Goal: Task Accomplishment & Management: Manage account settings

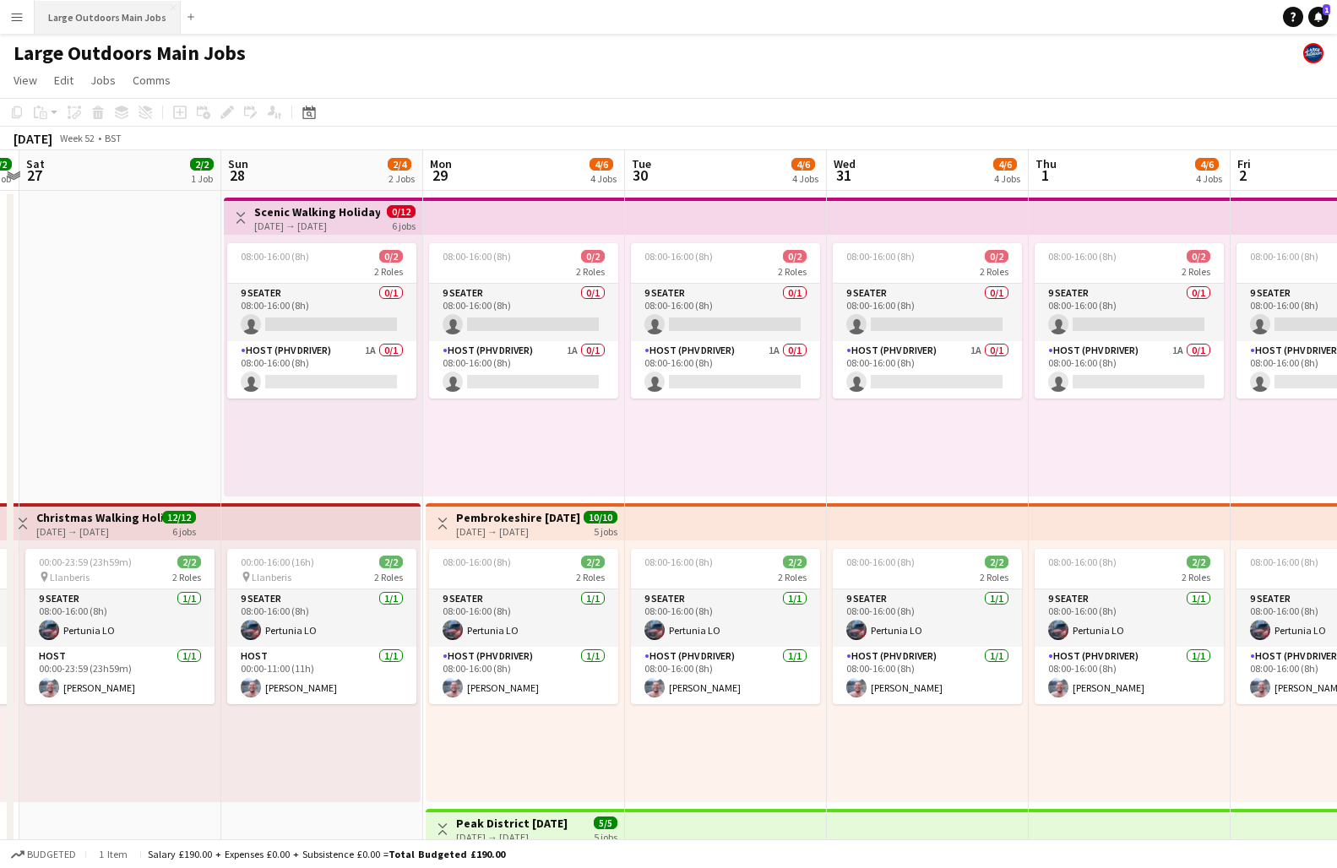
scroll to position [0, 540]
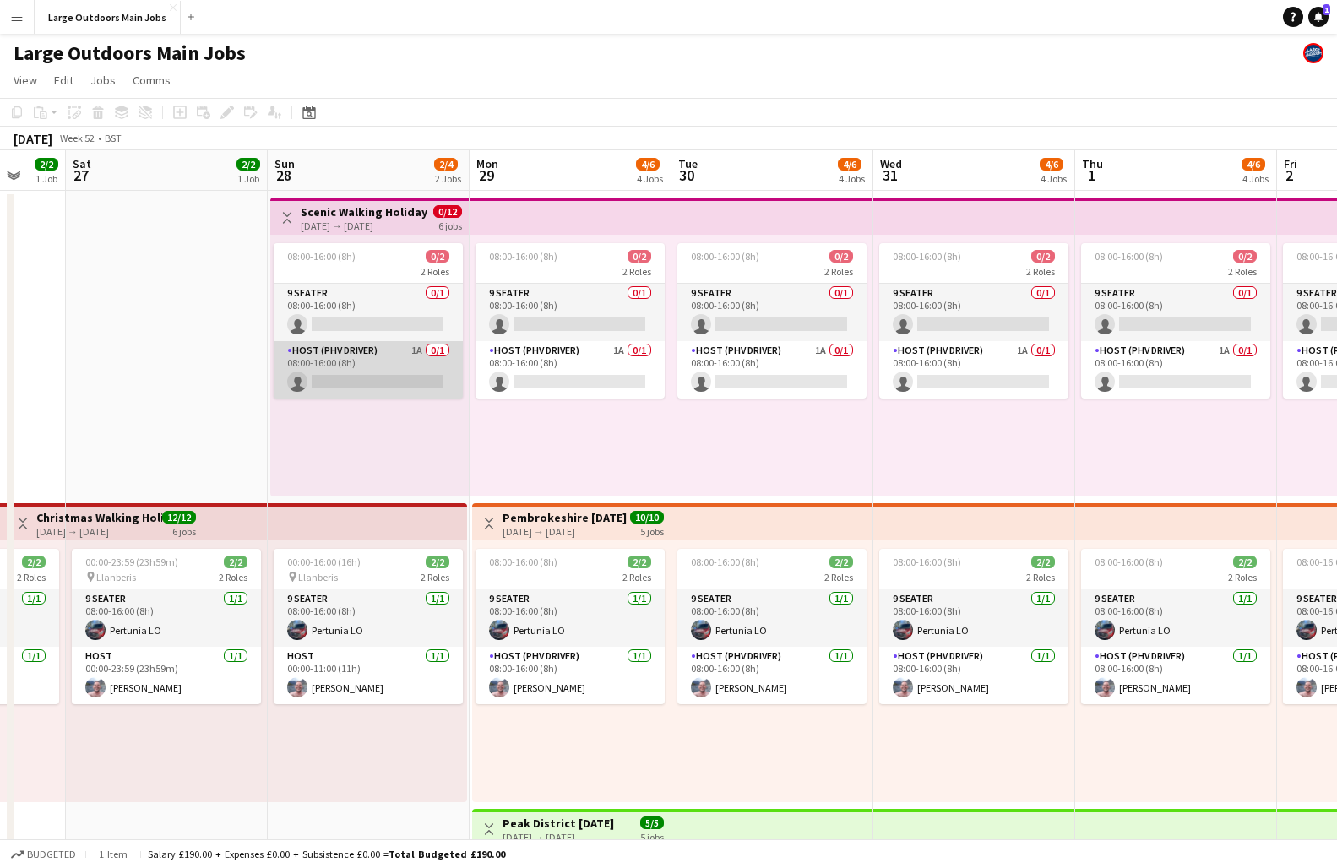
click at [357, 369] on app-card-role "Host (PHV Driver) 1A 0/1 08:00-16:00 (8h) single-neutral-actions" at bounding box center [368, 369] width 189 height 57
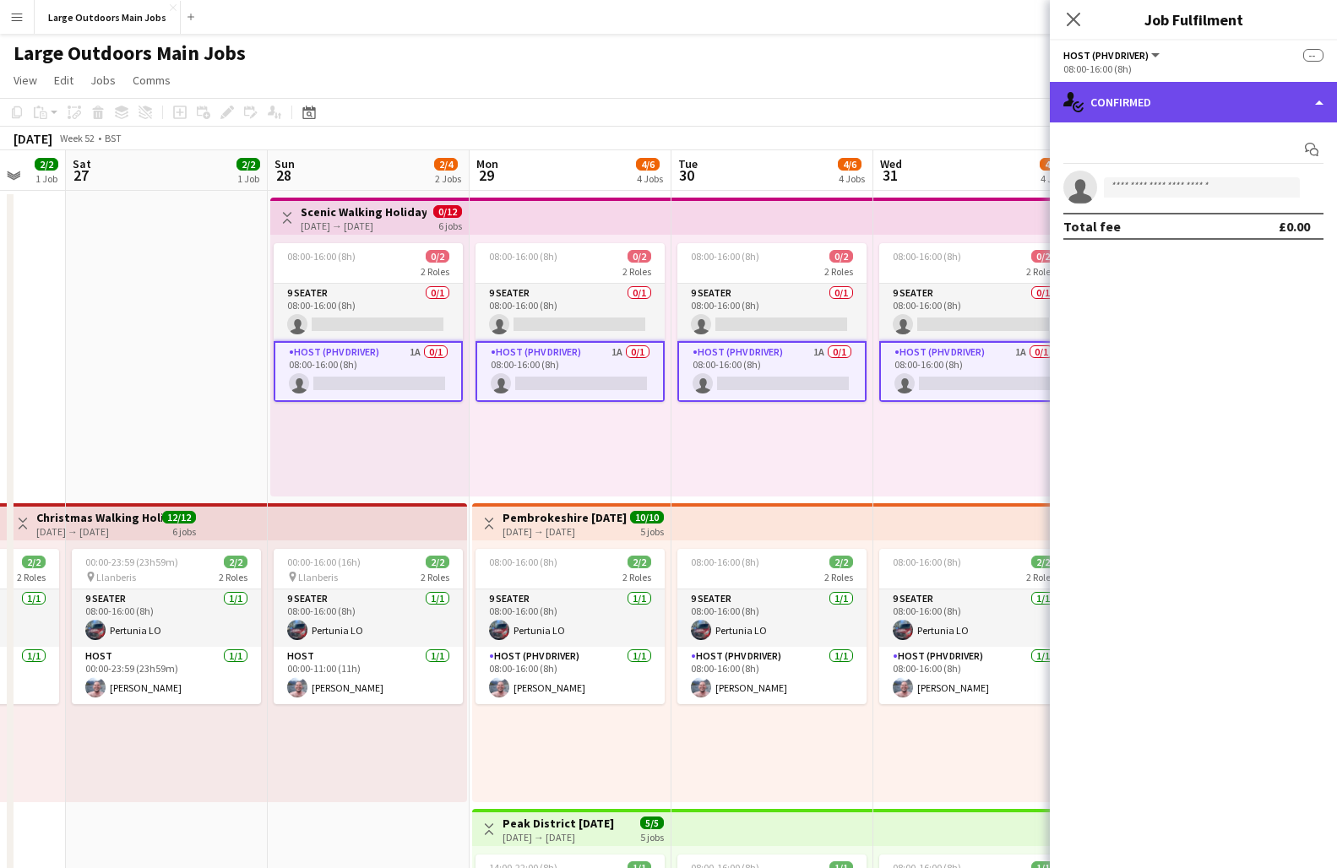
click at [1203, 108] on div "single-neutral-actions-check-2 Confirmed" at bounding box center [1193, 102] width 287 height 41
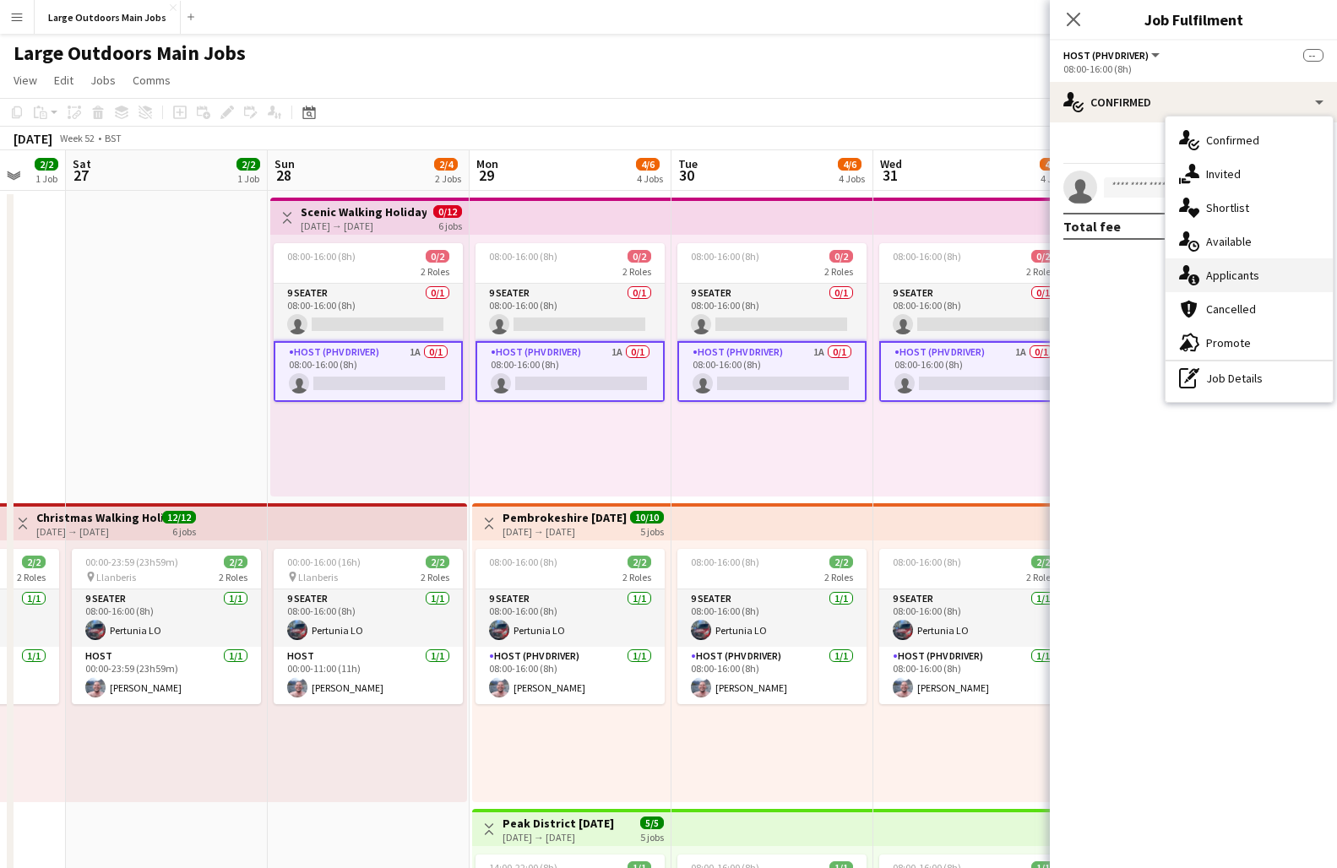
click at [1236, 267] on div "single-neutral-actions-information Applicants" at bounding box center [1249, 276] width 167 height 34
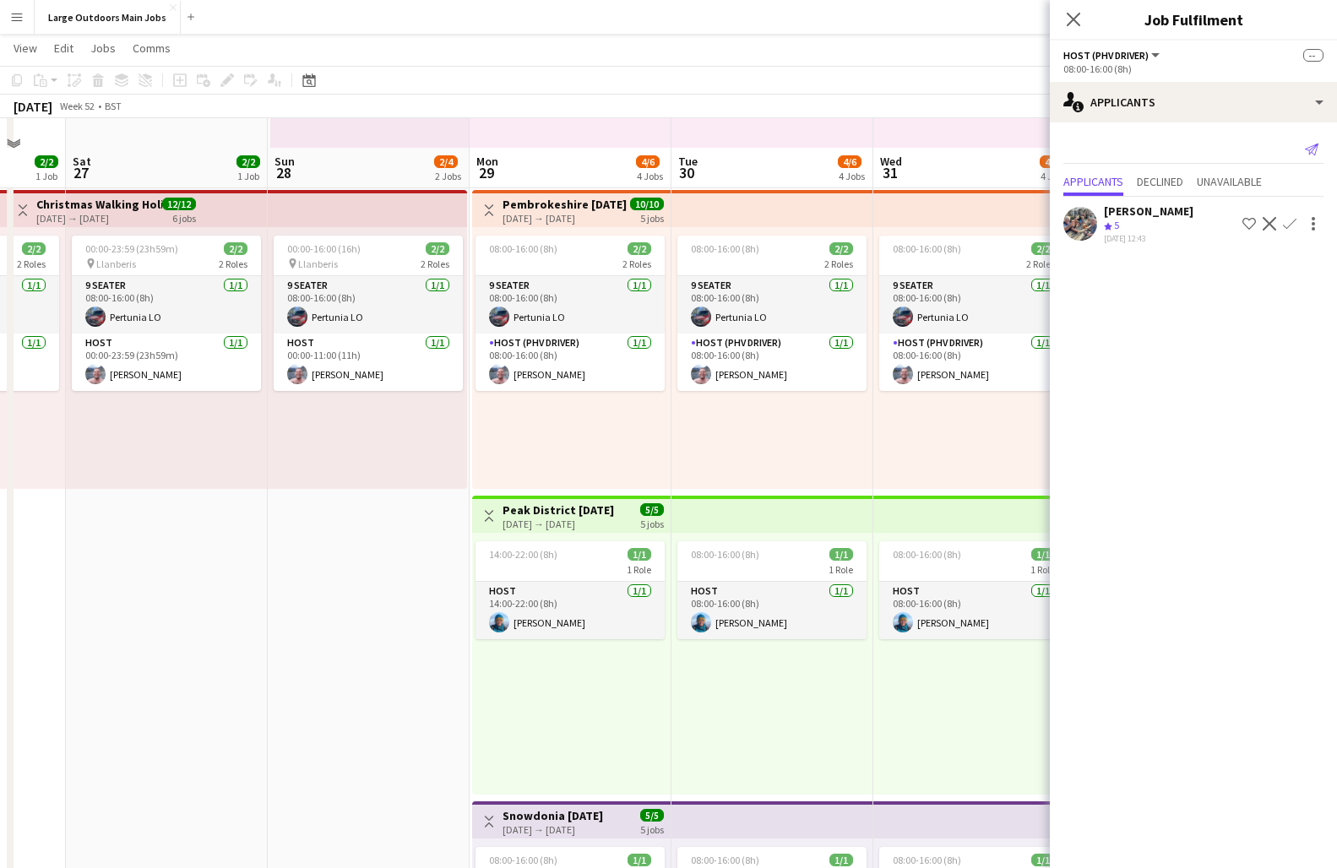
scroll to position [259, 0]
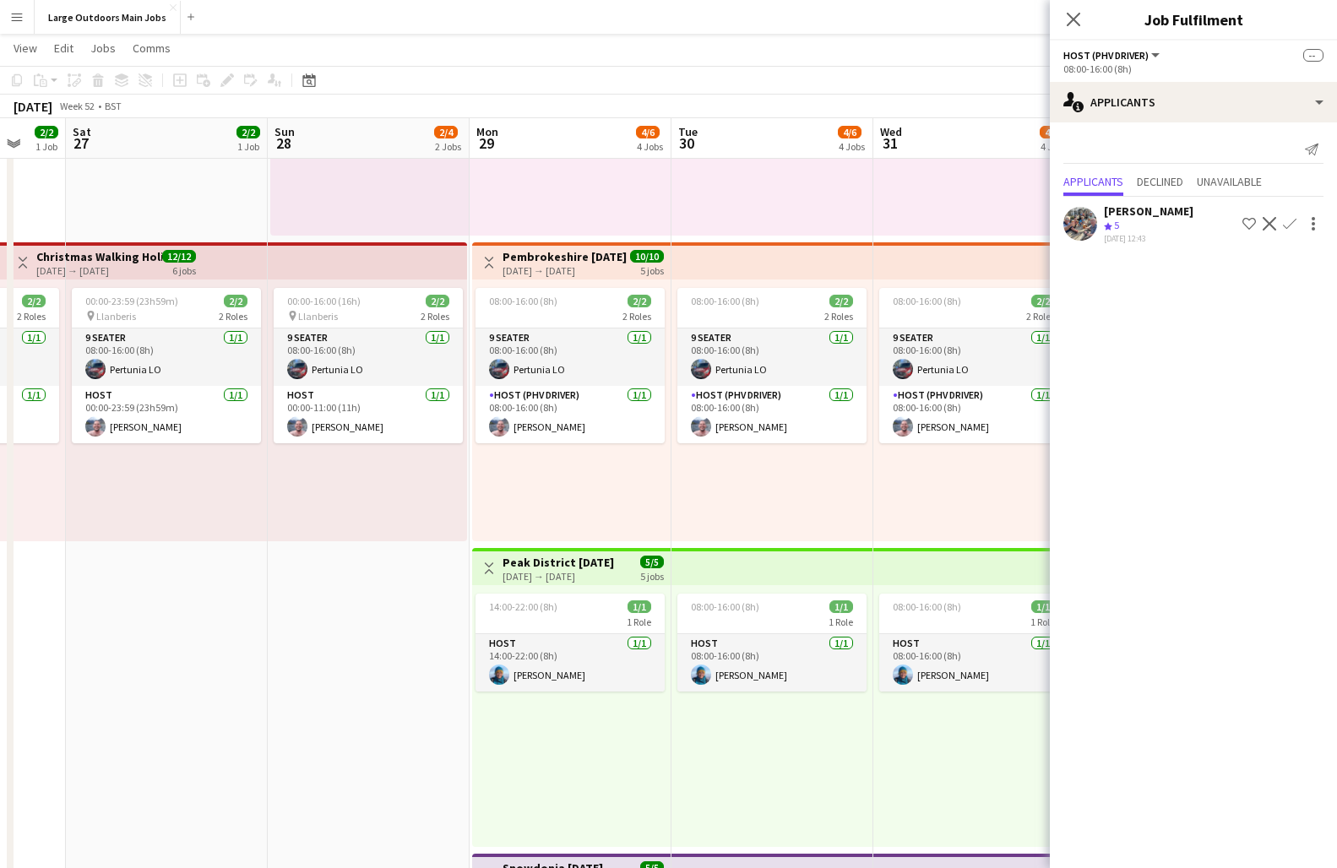
click at [1293, 220] on app-icon "Confirm" at bounding box center [1290, 224] width 14 height 14
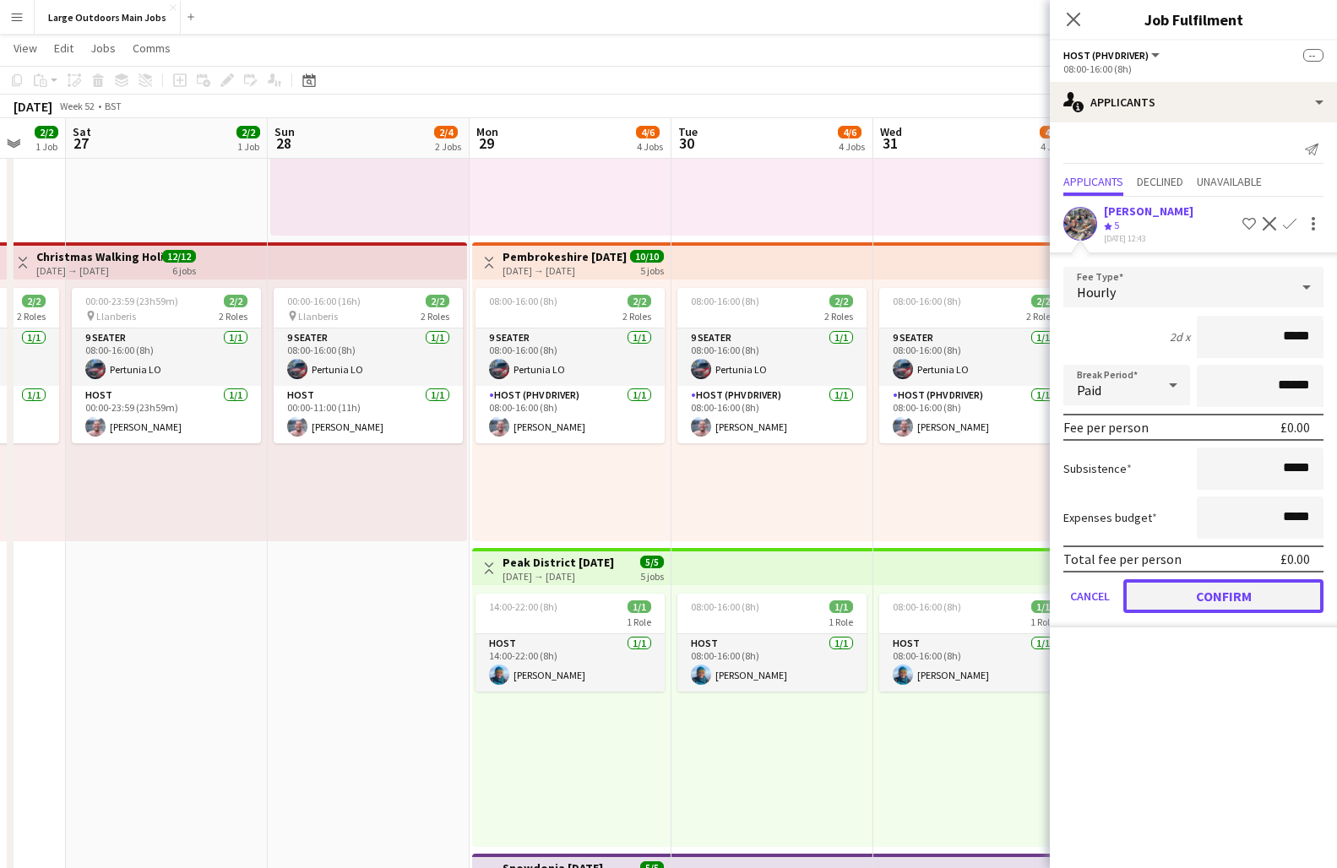
click at [1249, 587] on button "Confirm" at bounding box center [1224, 597] width 200 height 34
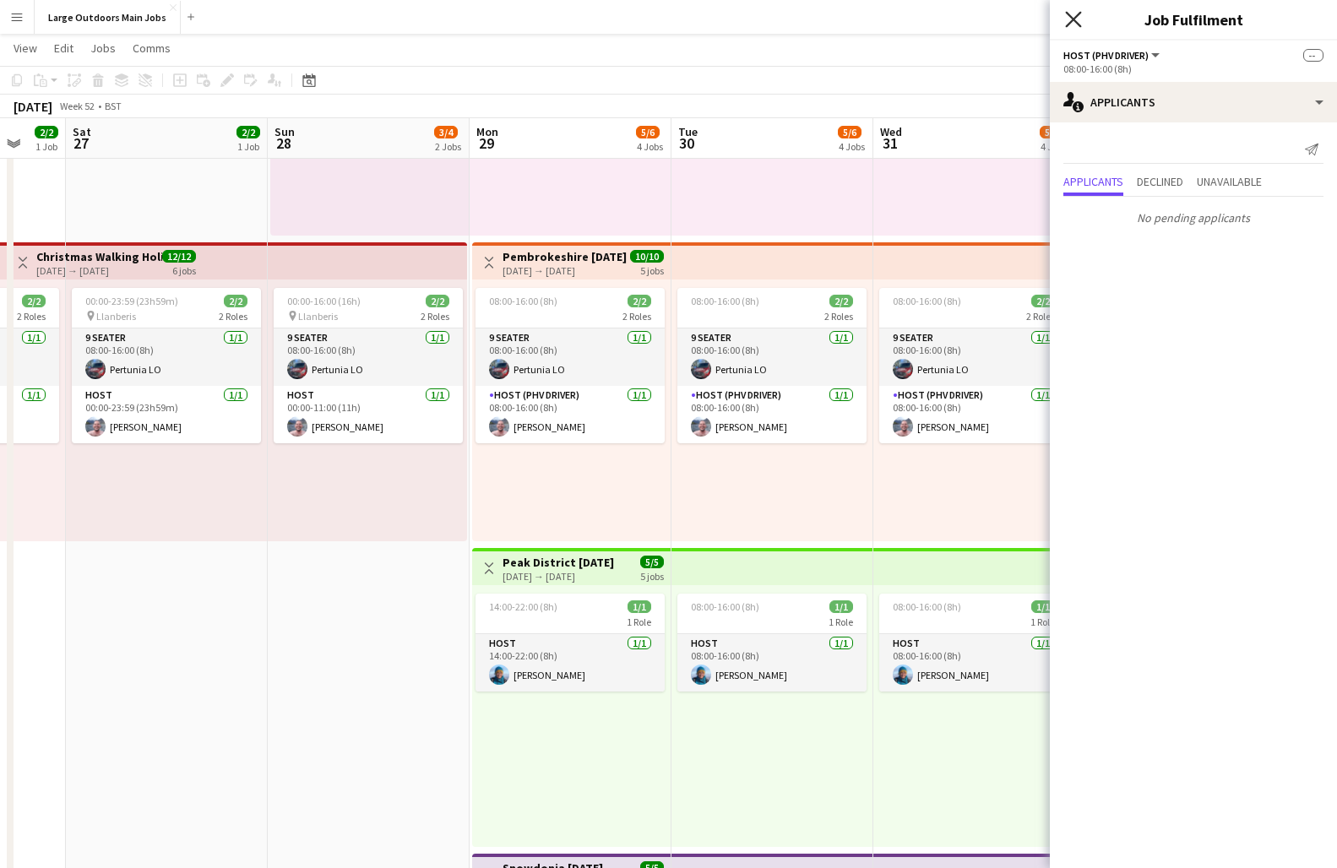
click at [1075, 19] on icon at bounding box center [1073, 19] width 16 height 16
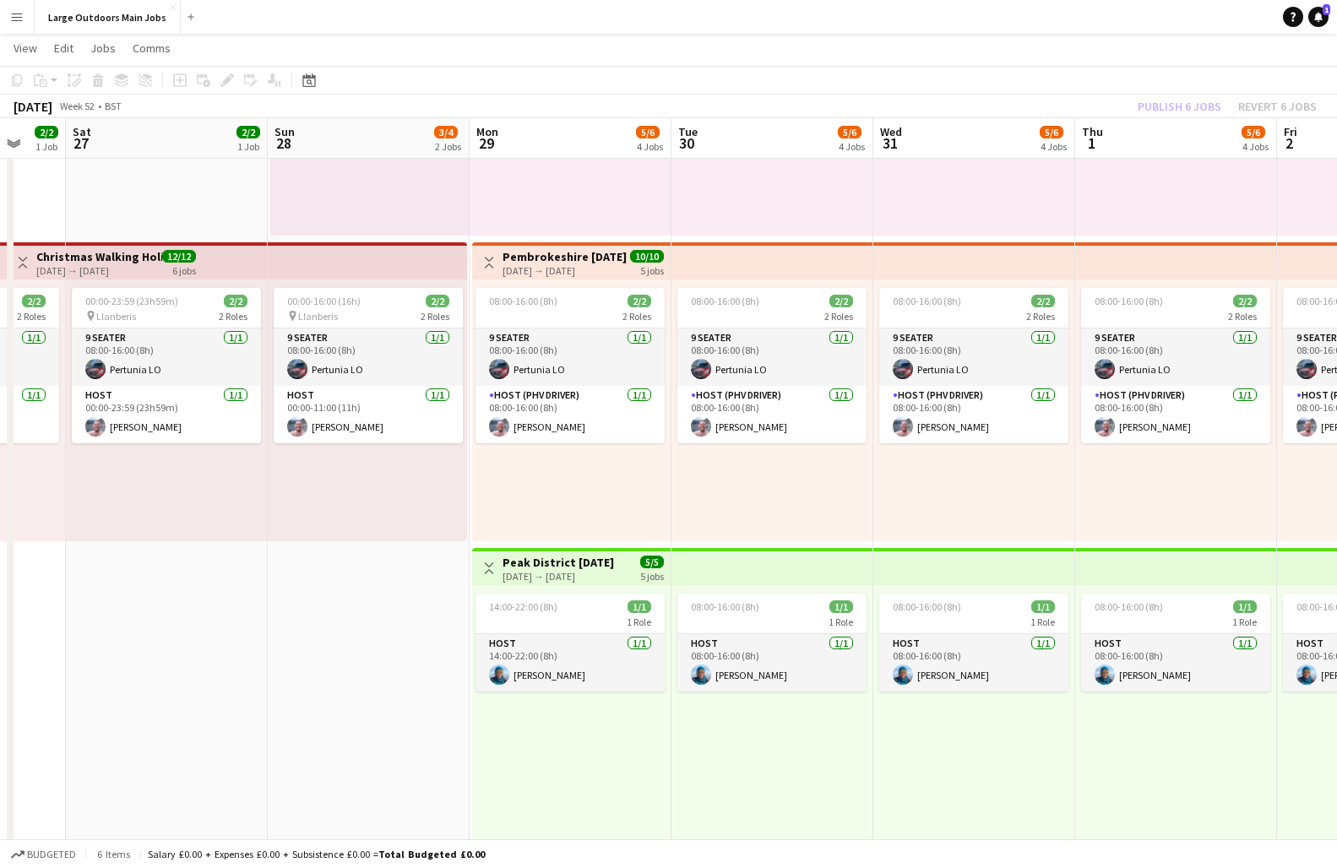
click at [1177, 100] on div "Publish 6 jobs Revert 6 jobs" at bounding box center [1228, 106] width 220 height 22
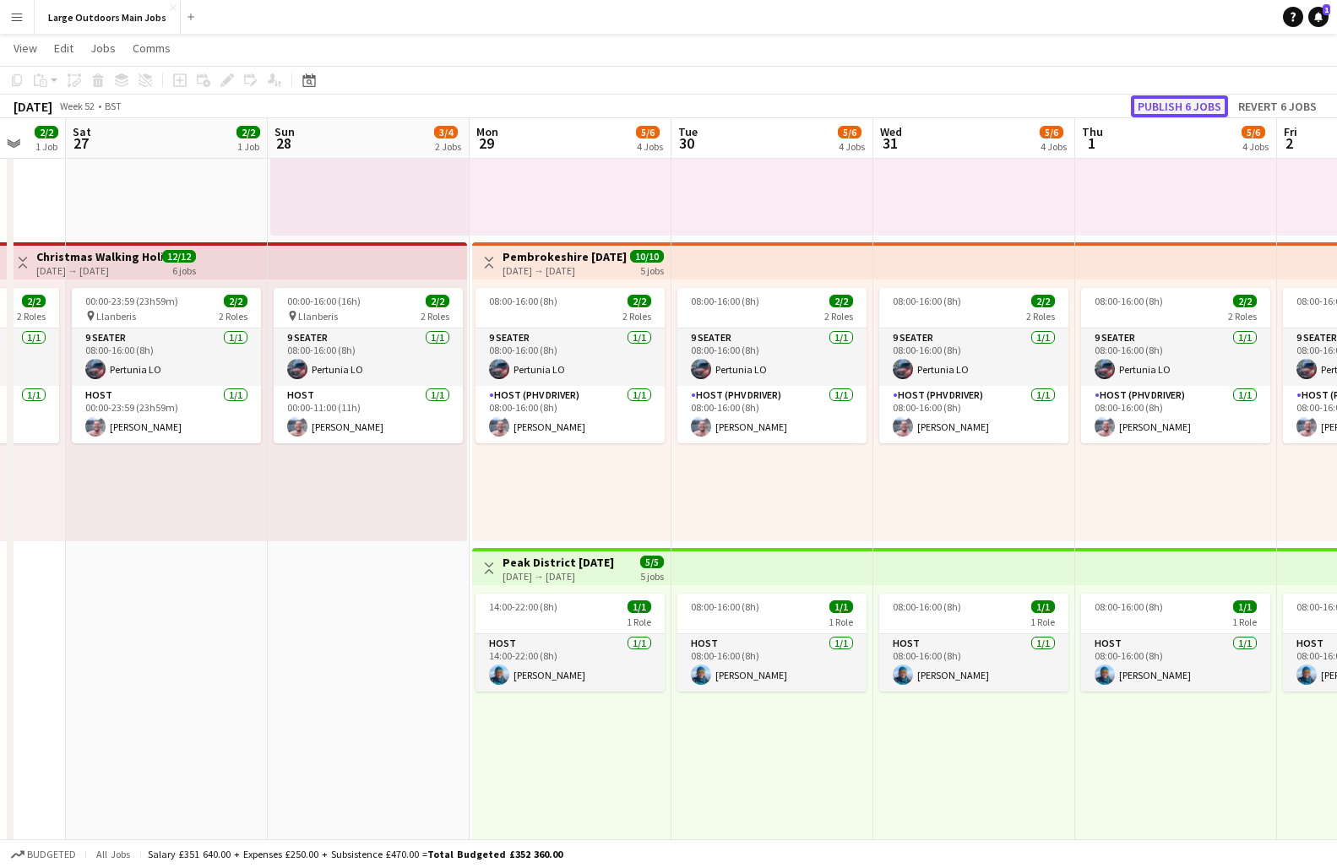
click at [1172, 101] on button "Publish 6 jobs" at bounding box center [1179, 106] width 97 height 22
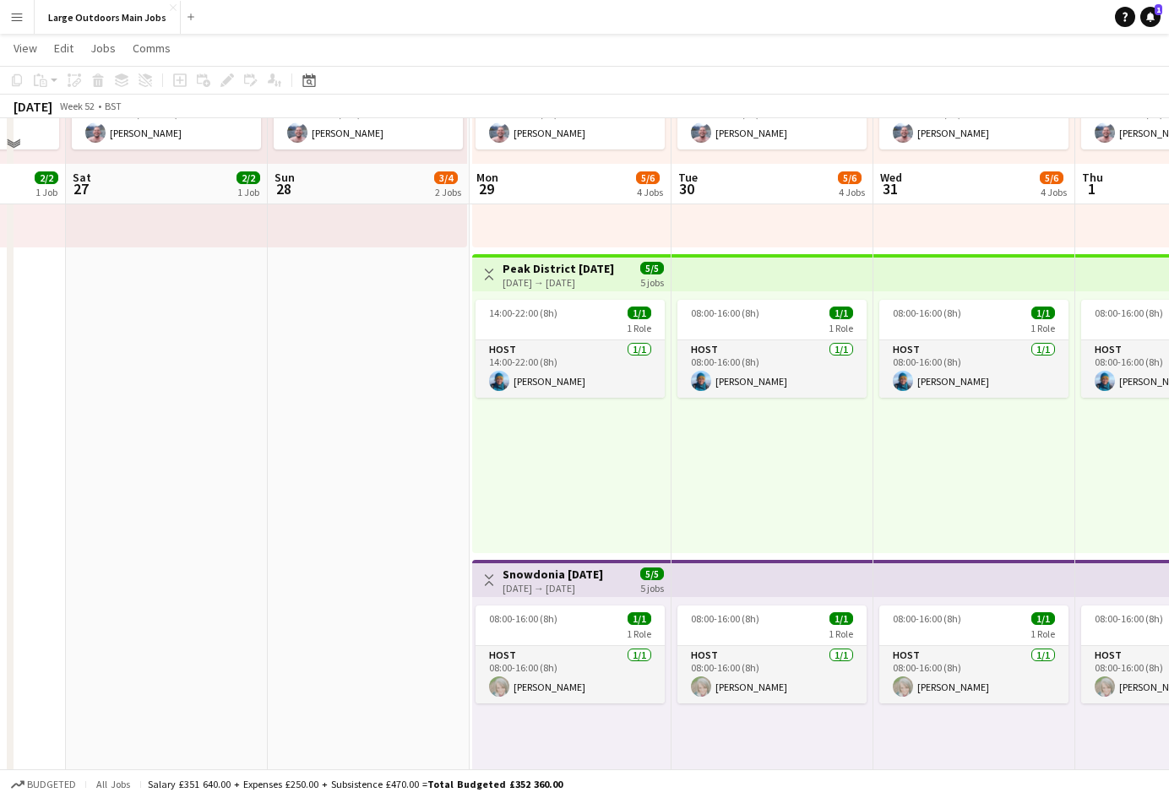
scroll to position [0, 0]
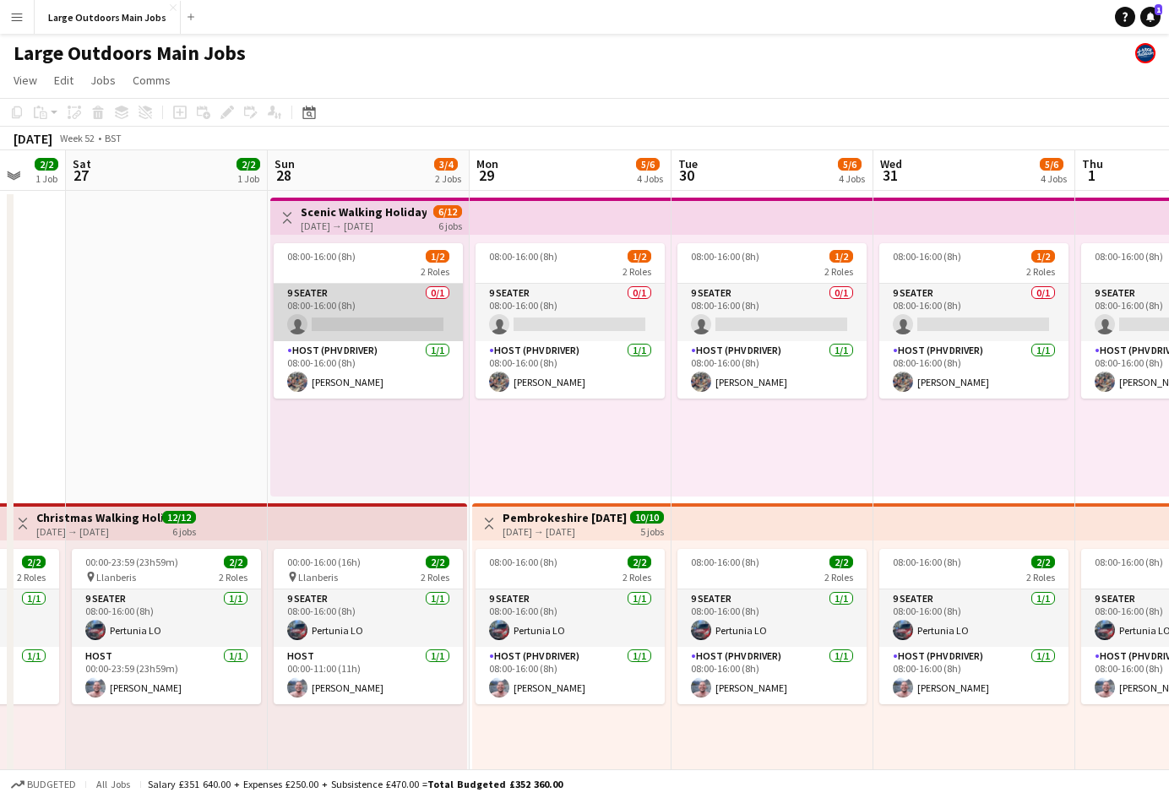
click at [366, 323] on app-card-role "9 Seater 0/1 08:00-16:00 (8h) single-neutral-actions" at bounding box center [368, 312] width 189 height 57
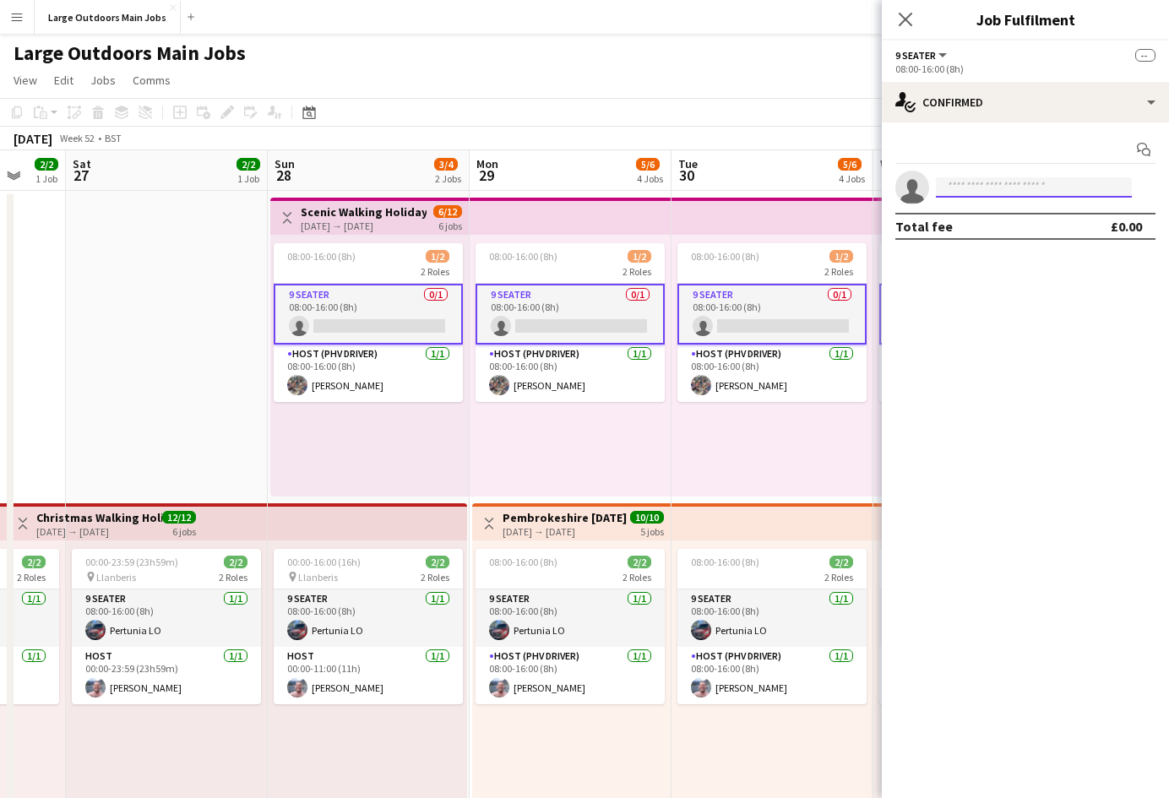
click at [977, 189] on input at bounding box center [1034, 187] width 196 height 20
type input "****"
click at [991, 220] on span "[EMAIL_ADDRESS][DOMAIN_NAME]" at bounding box center [1034, 226] width 169 height 14
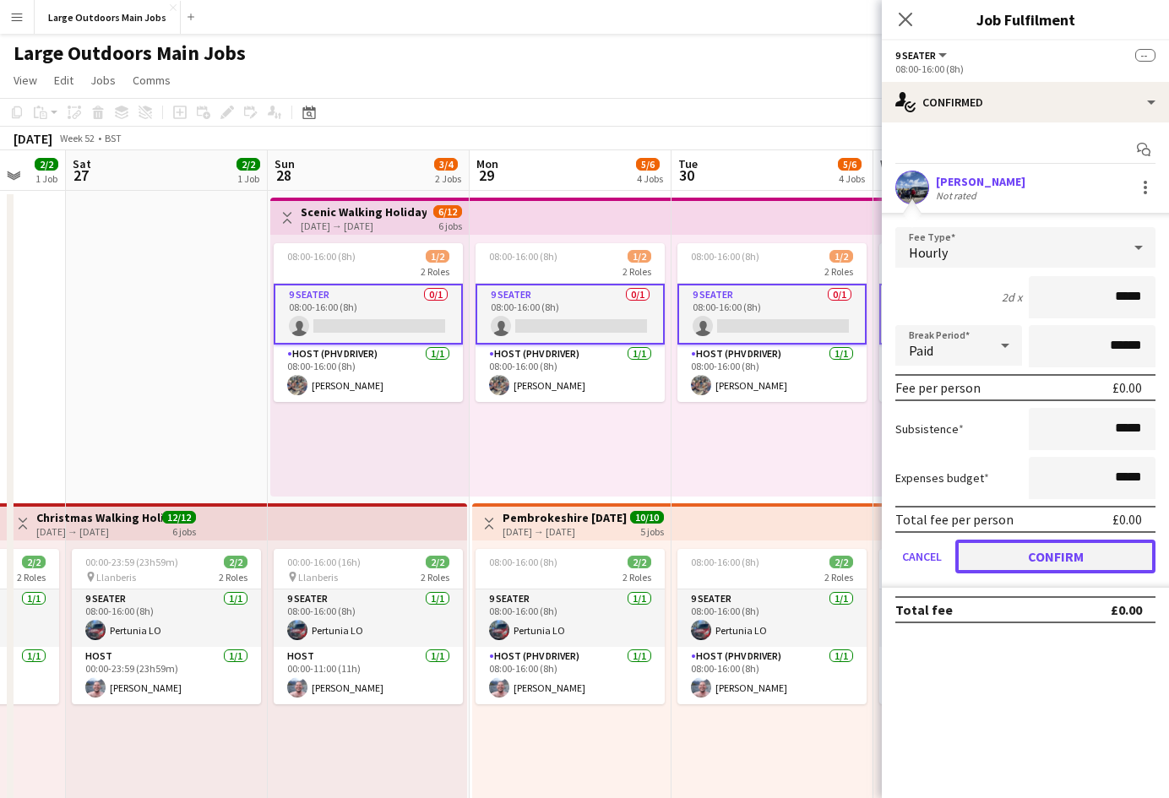
click at [1070, 557] on button "Confirm" at bounding box center [1055, 557] width 200 height 34
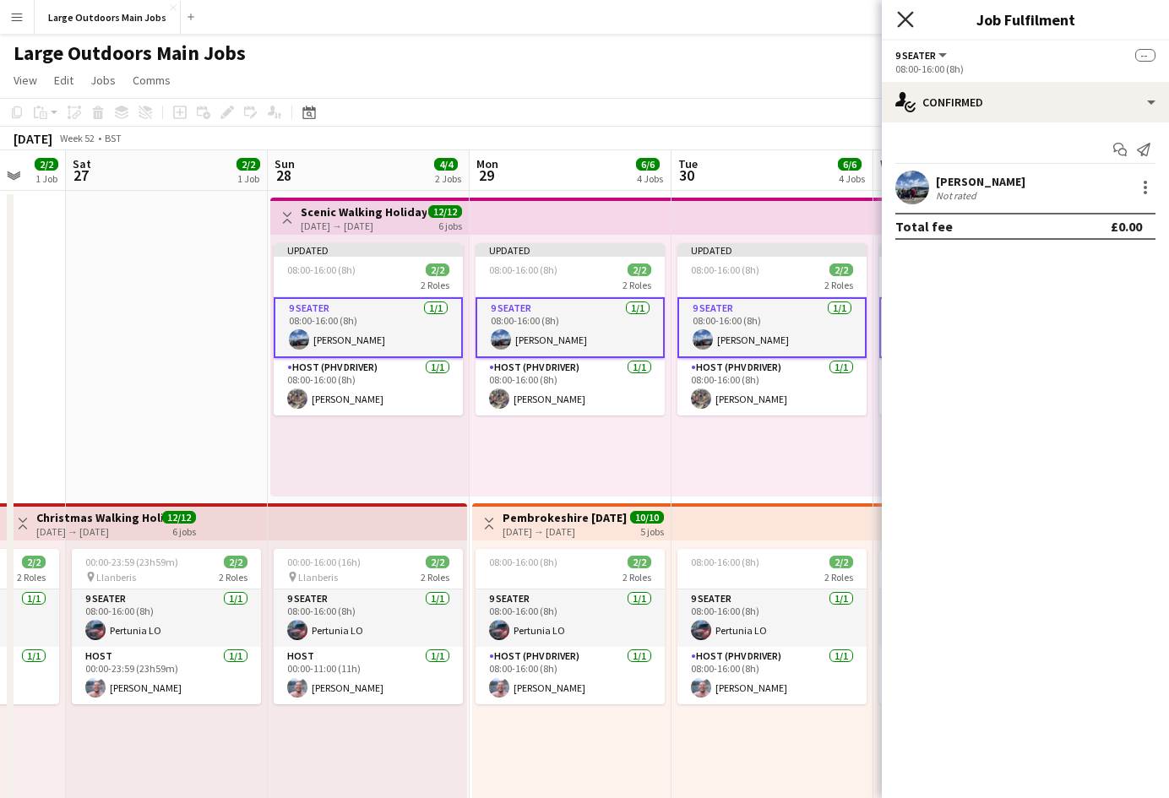
click at [901, 26] on icon "Close pop-in" at bounding box center [905, 19] width 16 height 16
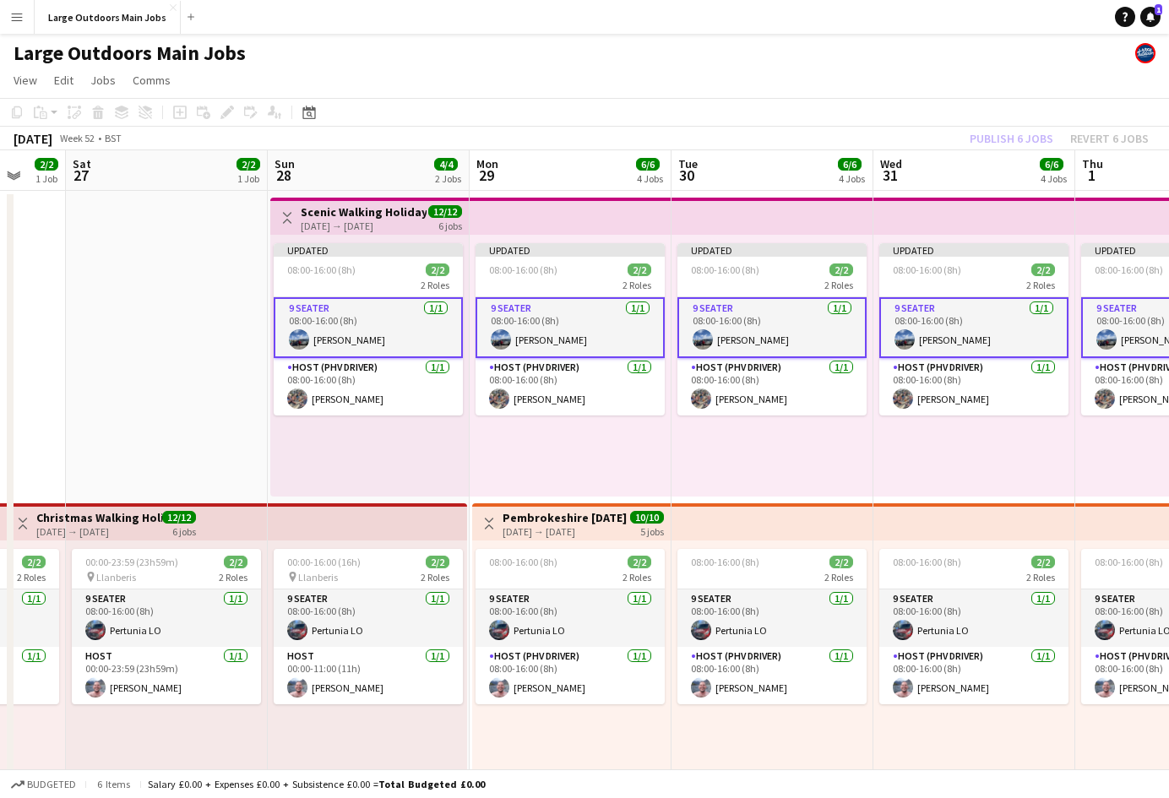
click at [1030, 134] on div "Publish 6 jobs Revert 6 jobs" at bounding box center [1060, 139] width 220 height 22
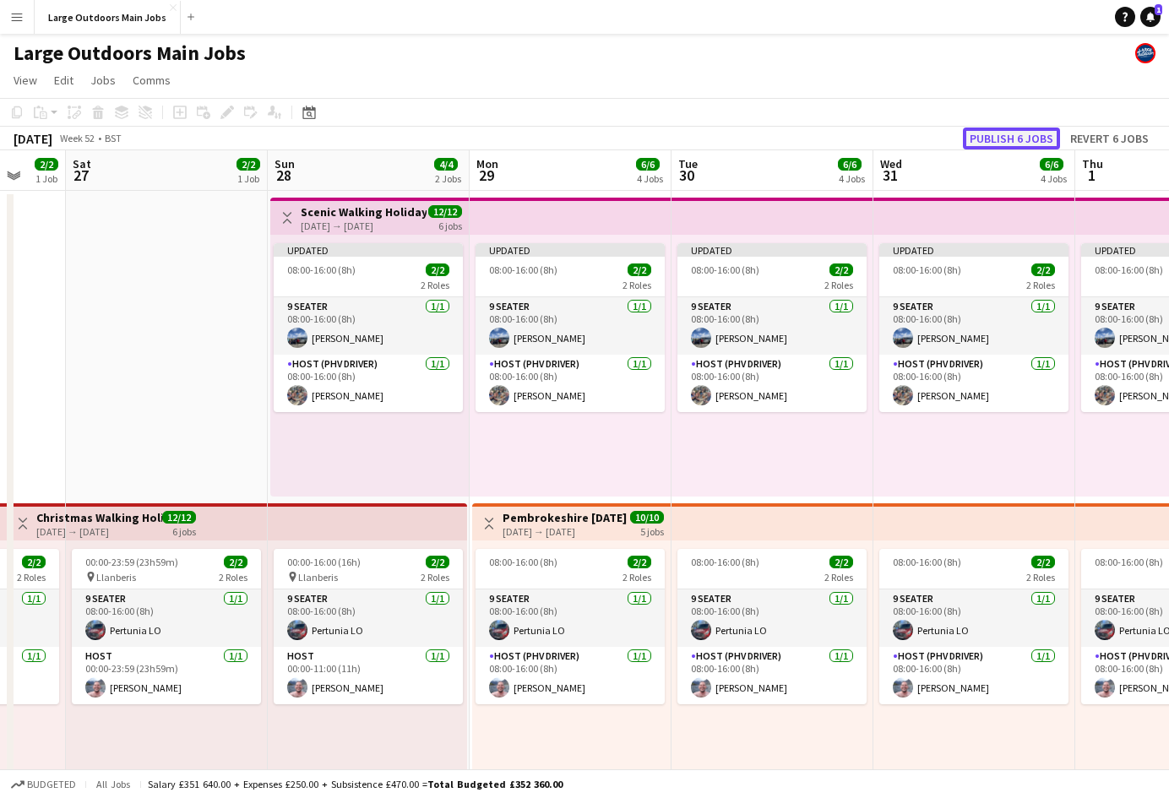
click at [984, 129] on button "Publish 6 jobs" at bounding box center [1011, 139] width 97 height 22
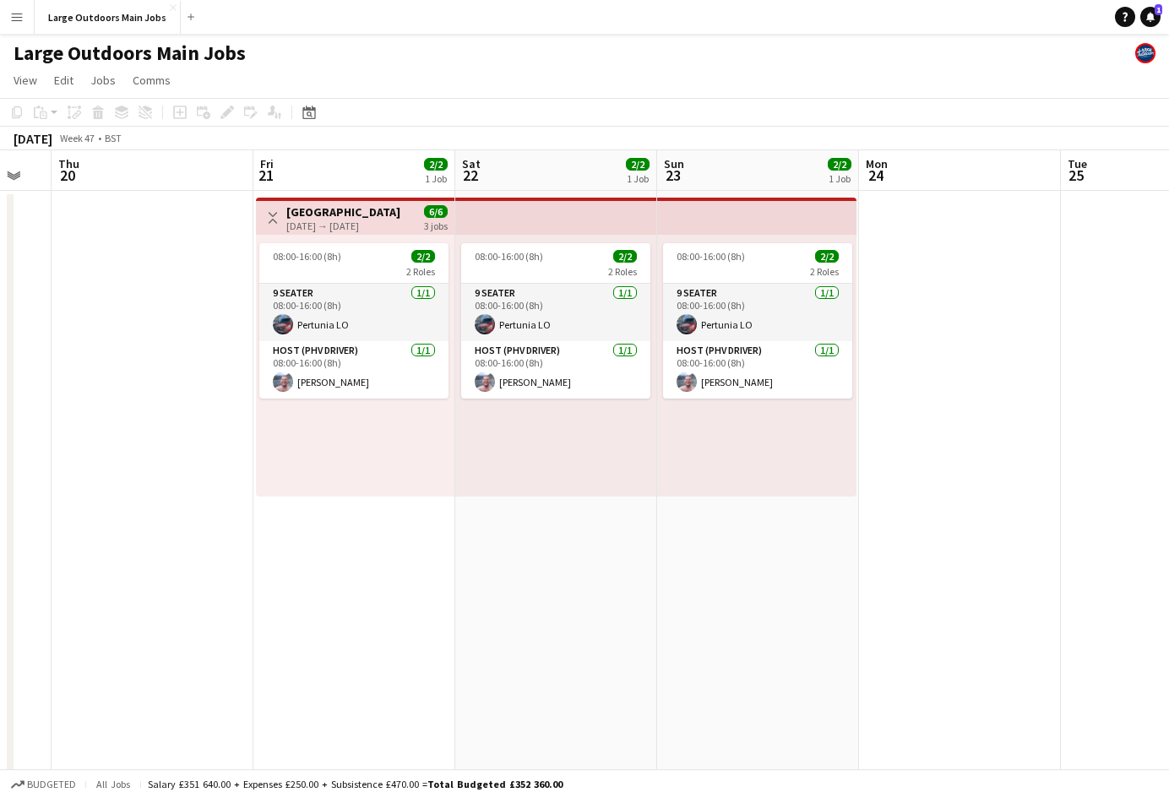
scroll to position [0, 346]
